Goal: Information Seeking & Learning: Learn about a topic

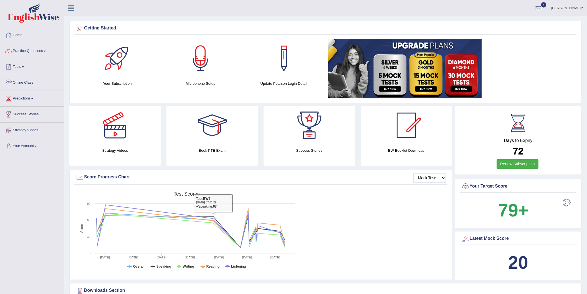
click at [38, 57] on link "Practice Questions" at bounding box center [31, 50] width 63 height 14
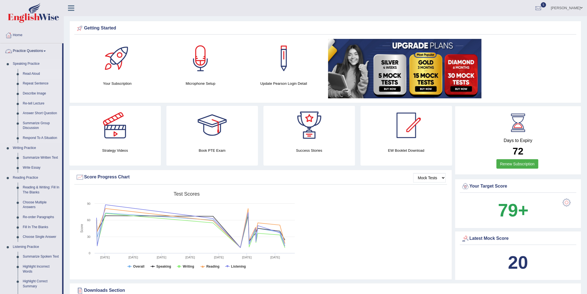
drag, startPoint x: 34, startPoint y: 74, endPoint x: 37, endPoint y: 72, distance: 4.0
click at [34, 73] on link "Read Aloud" at bounding box center [41, 74] width 42 height 10
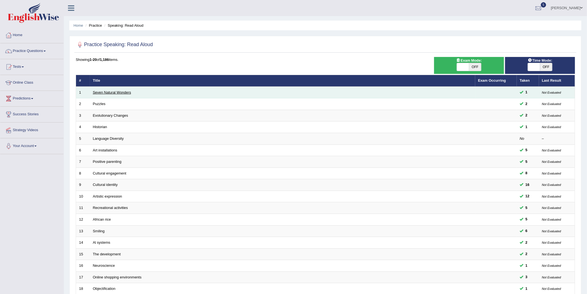
click at [127, 90] on link "Seven Natural Wonders" at bounding box center [112, 92] width 38 height 4
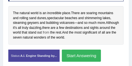
scroll to position [148, 0]
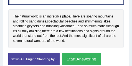
click at [74, 57] on button "Start Answering" at bounding box center [81, 59] width 39 height 12
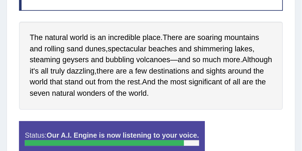
scroll to position [140, 0]
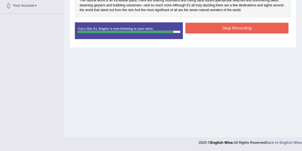
click at [211, 24] on button "Stop Recording" at bounding box center [236, 28] width 103 height 11
